Goal: Navigation & Orientation: Find specific page/section

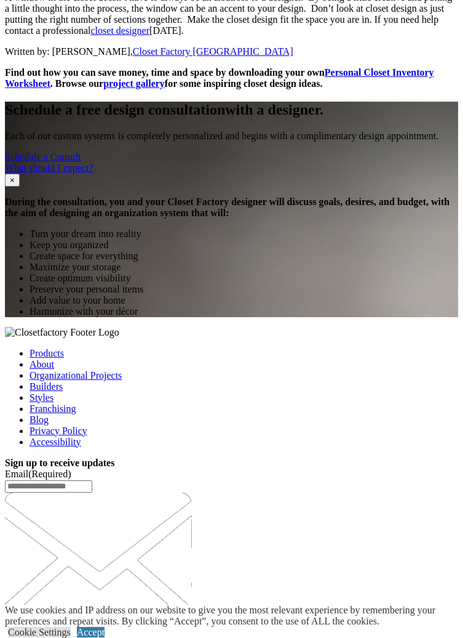
scroll to position [1492, 0]
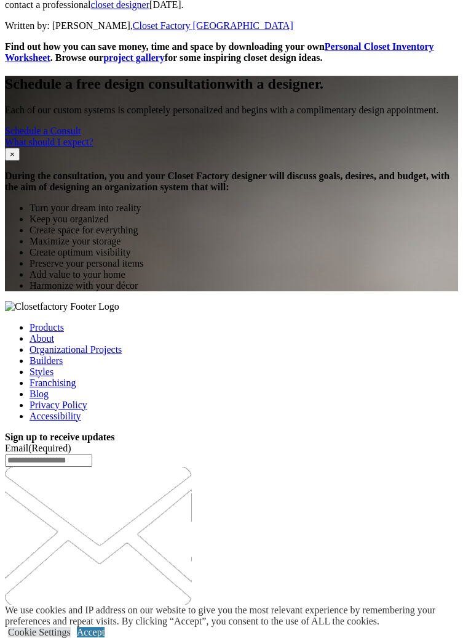
scroll to position [1551, 0]
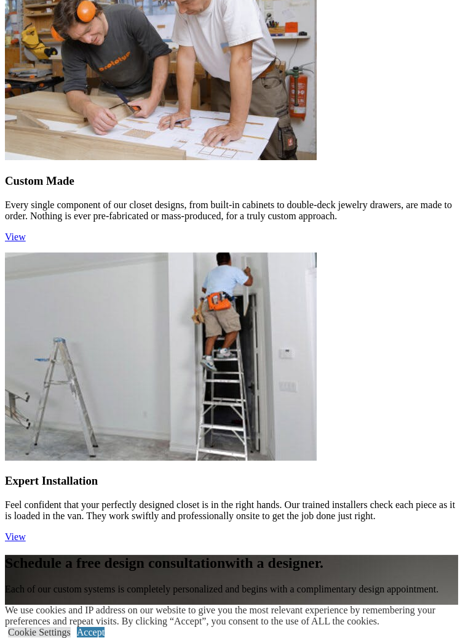
scroll to position [1724, 0]
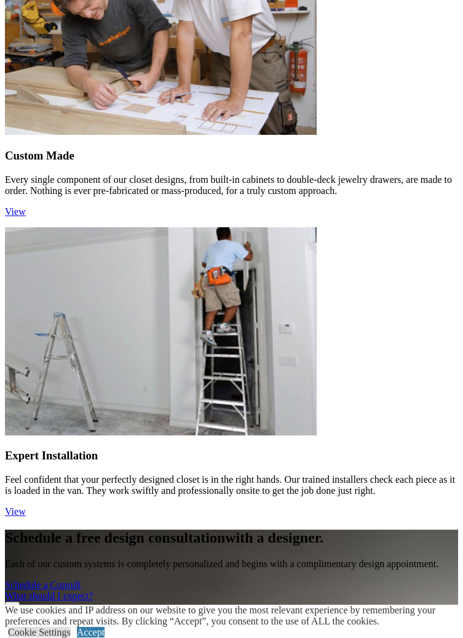
scroll to position [1783, 0]
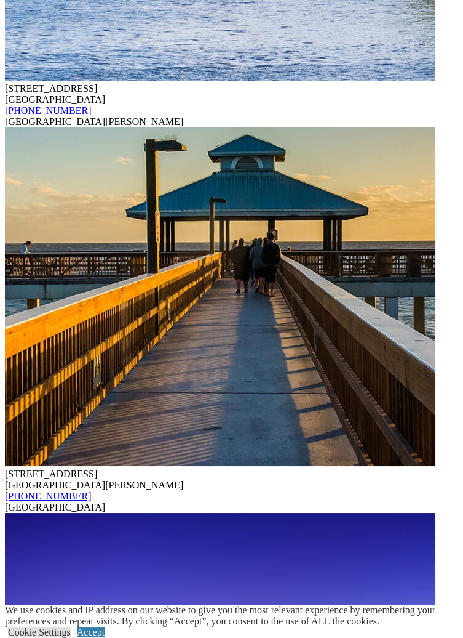
scroll to position [8521, 0]
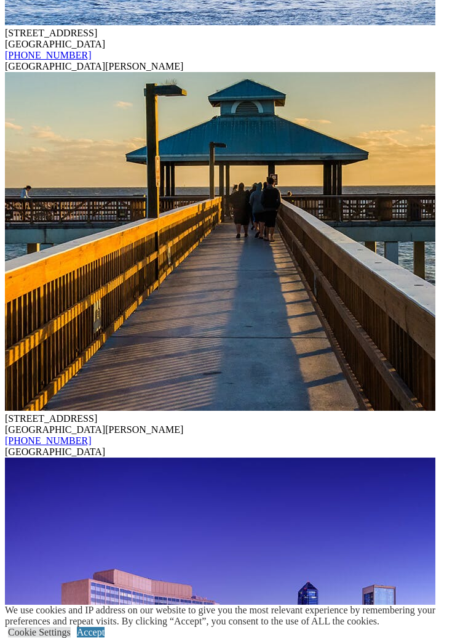
scroll to position [8580, 0]
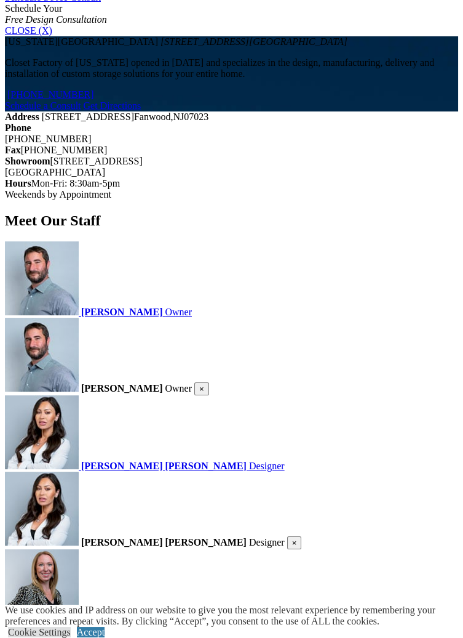
scroll to position [833, 0]
